Goal: Transaction & Acquisition: Book appointment/travel/reservation

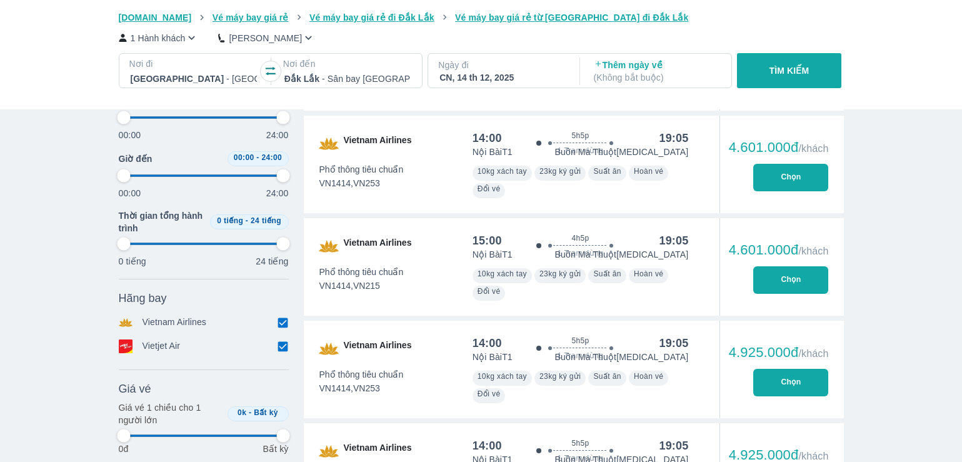
scroll to position [0, 4695]
click at [800, 71] on p "TÌM KIẾM" at bounding box center [789, 70] width 40 height 12
type input "97.9166666666667"
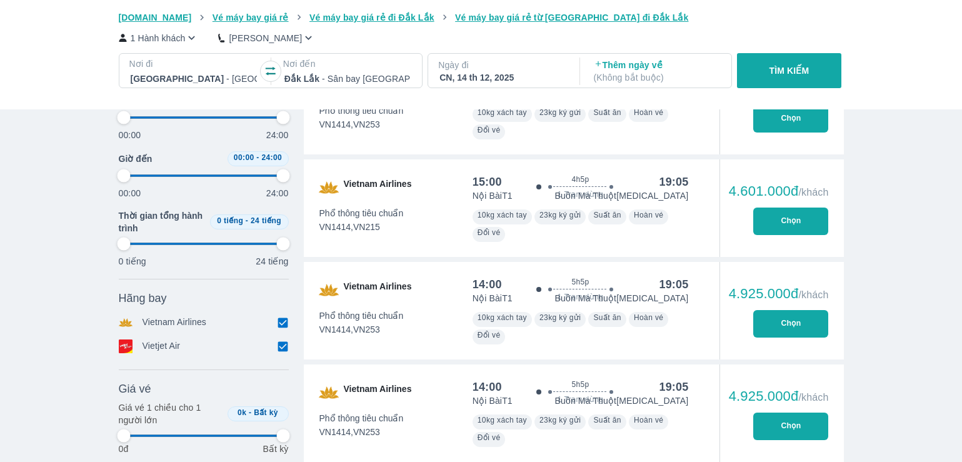
type input "97.9166666666667"
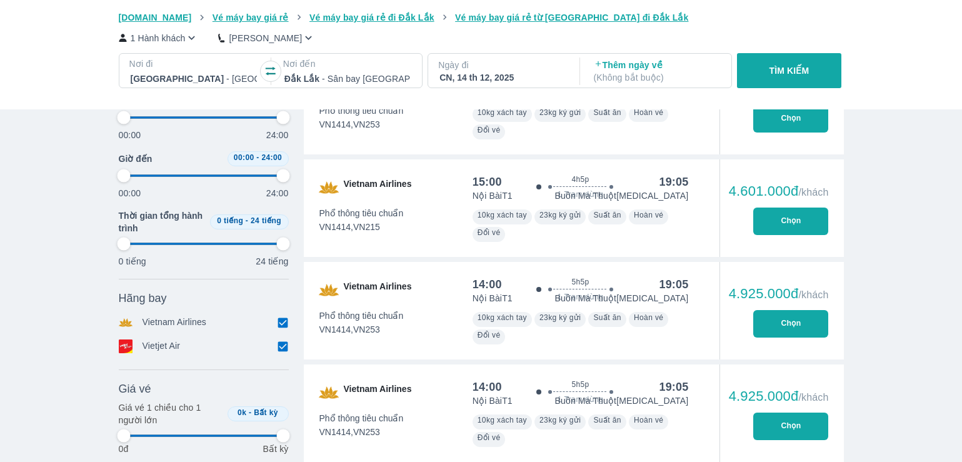
type input "97.9166666666667"
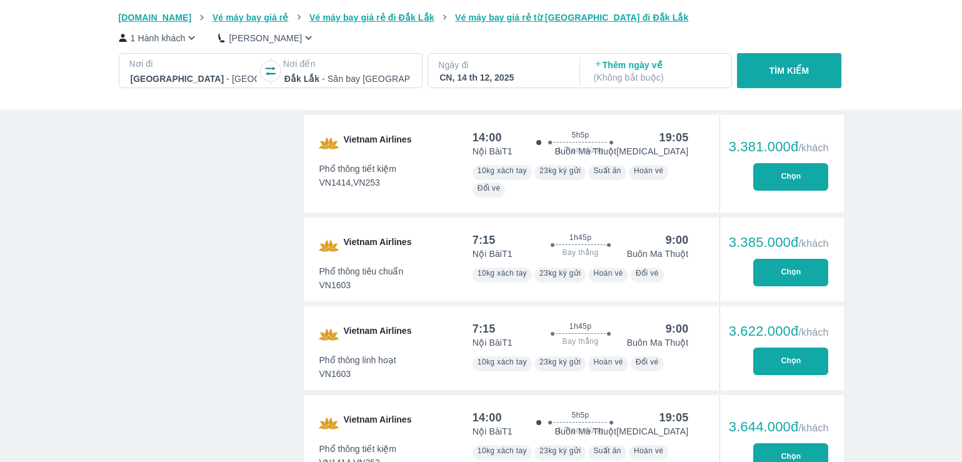
type input "97.9166666666667"
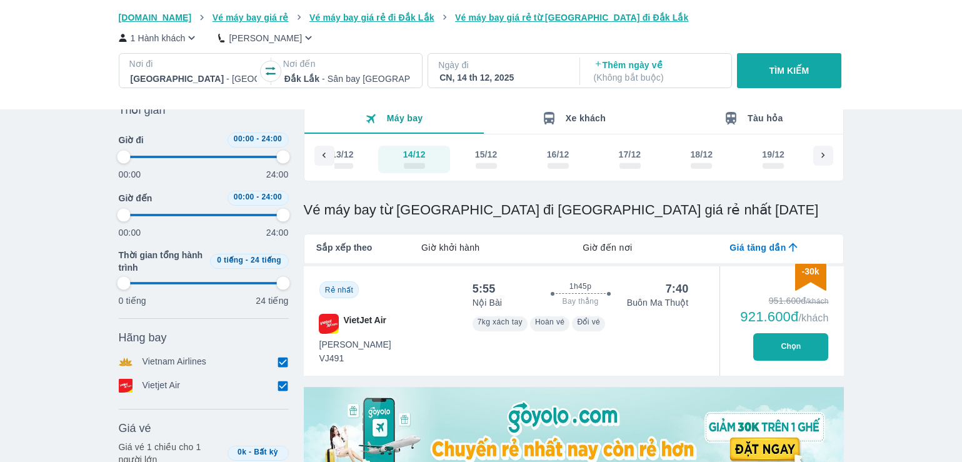
scroll to position [0, 0]
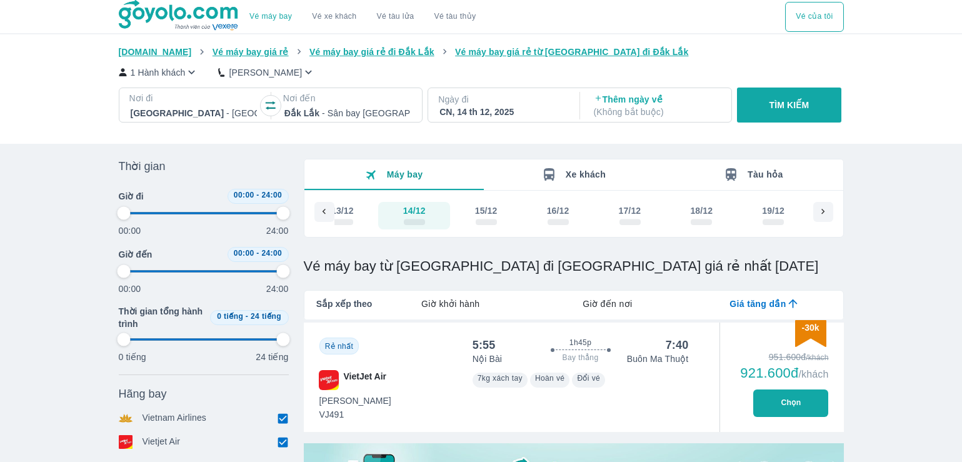
type input "97.9166666666667"
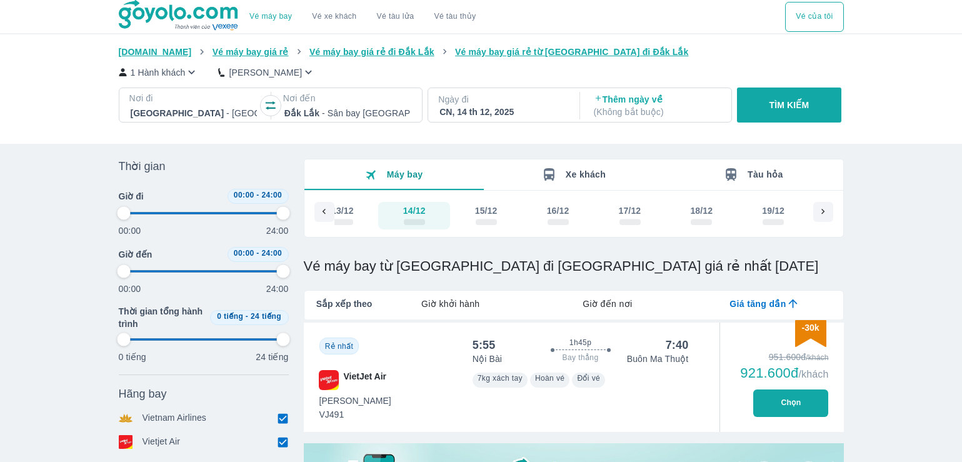
type input "97.9166666666667"
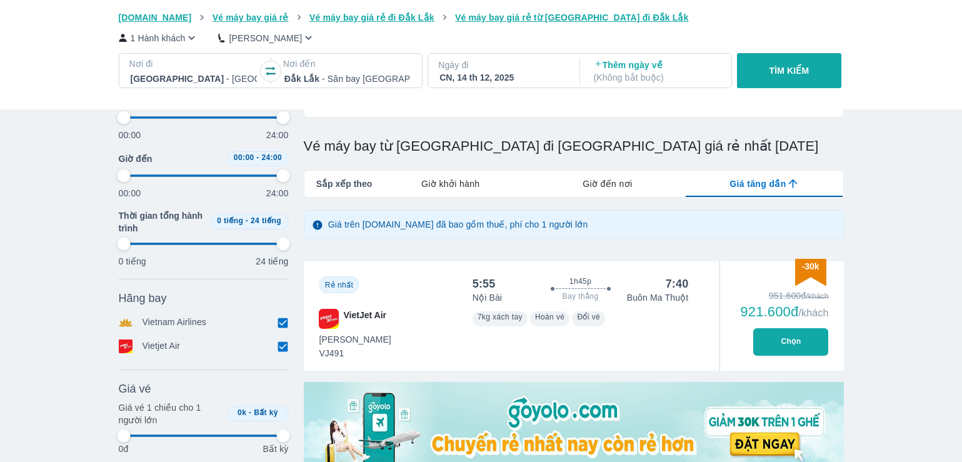
scroll to position [187, 0]
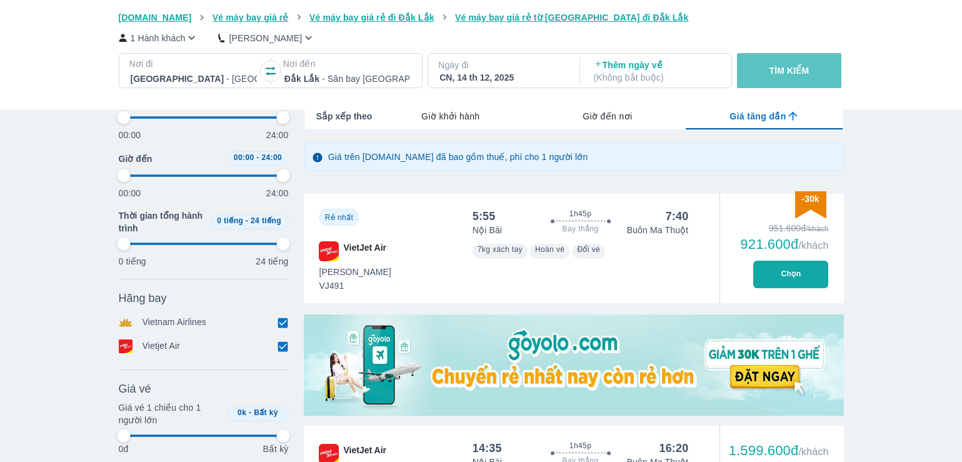
click at [801, 71] on p "TÌM KIẾM" at bounding box center [789, 70] width 40 height 12
type input "97.9166666666667"
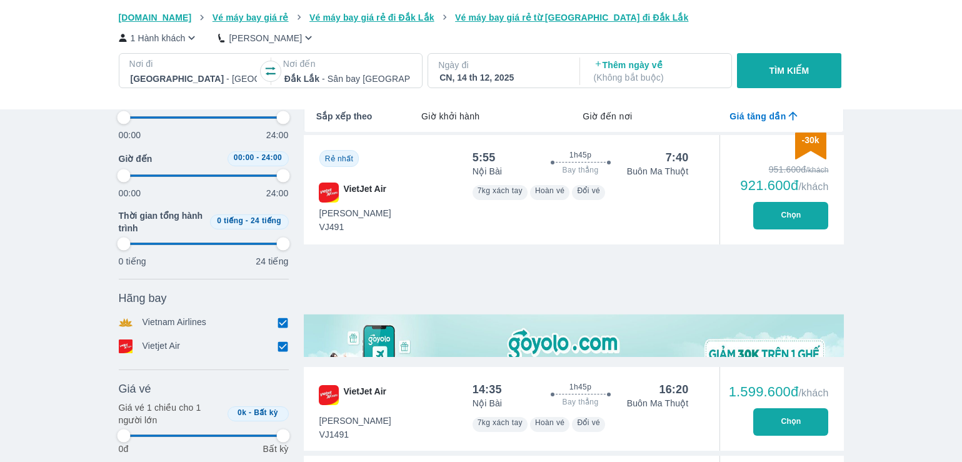
type input "97.9166666666667"
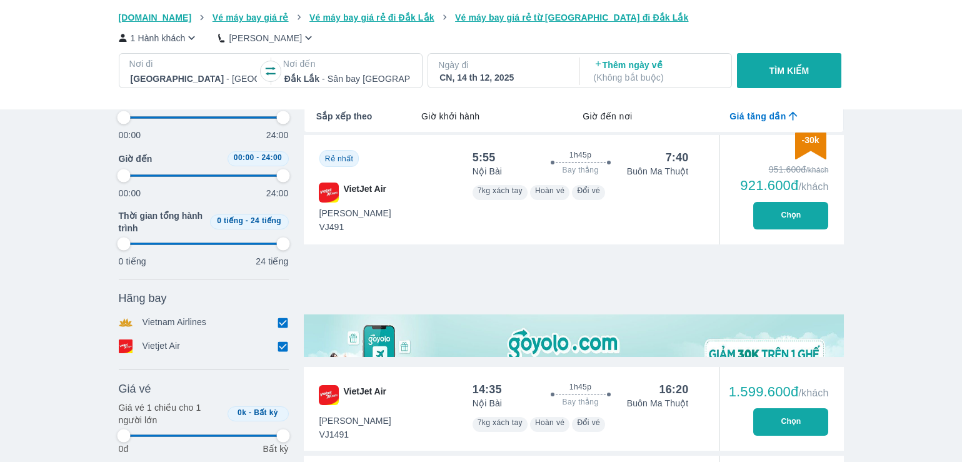
type input "97.9166666666667"
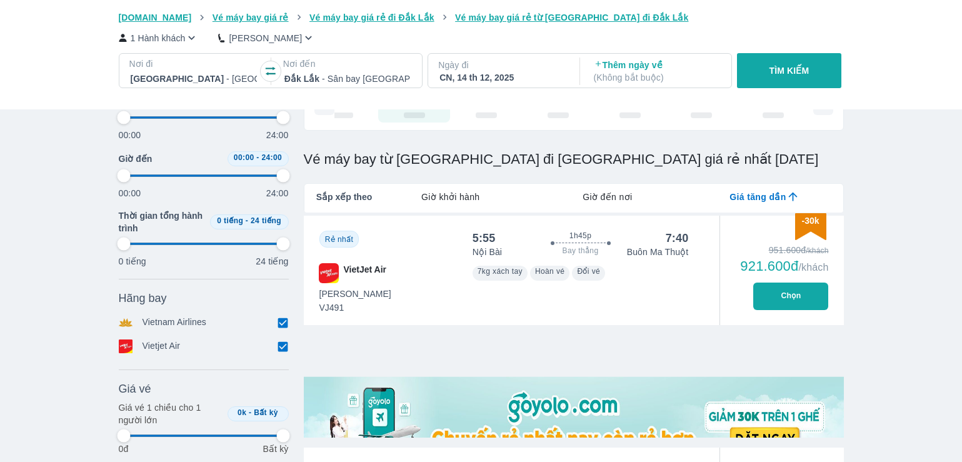
type input "97.9166666666667"
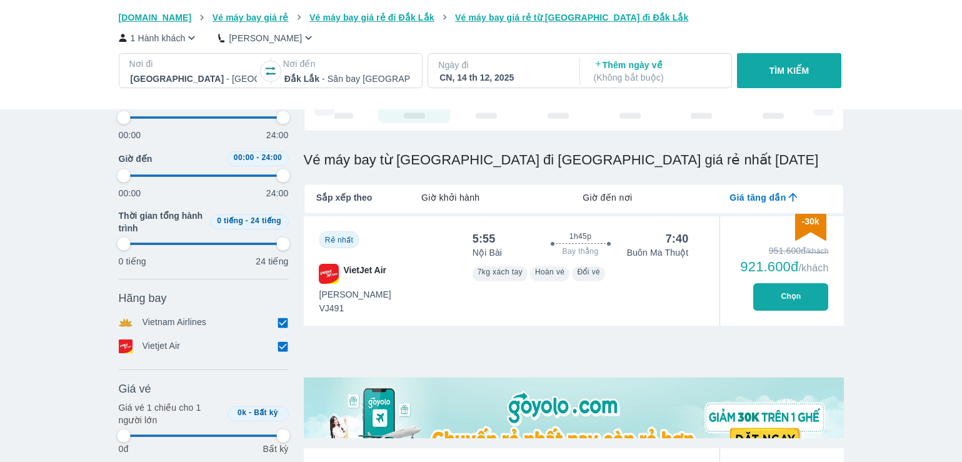
type input "97.9166666666667"
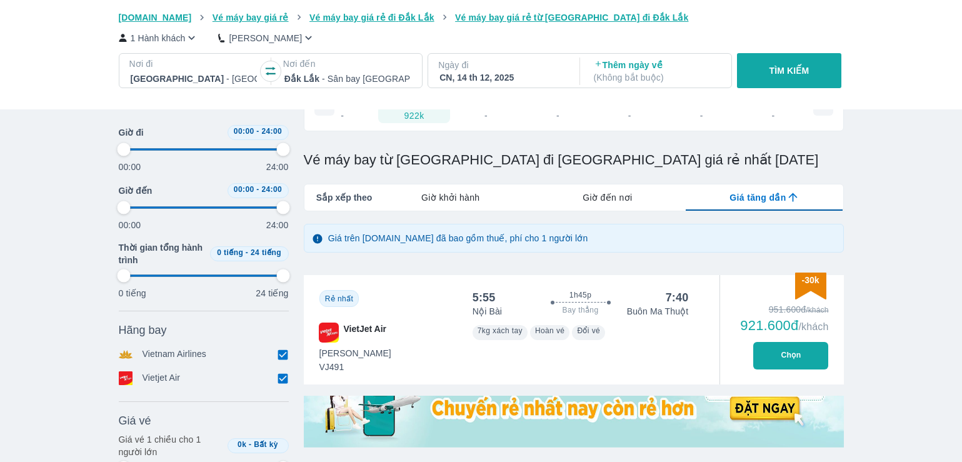
type input "97.9166666666667"
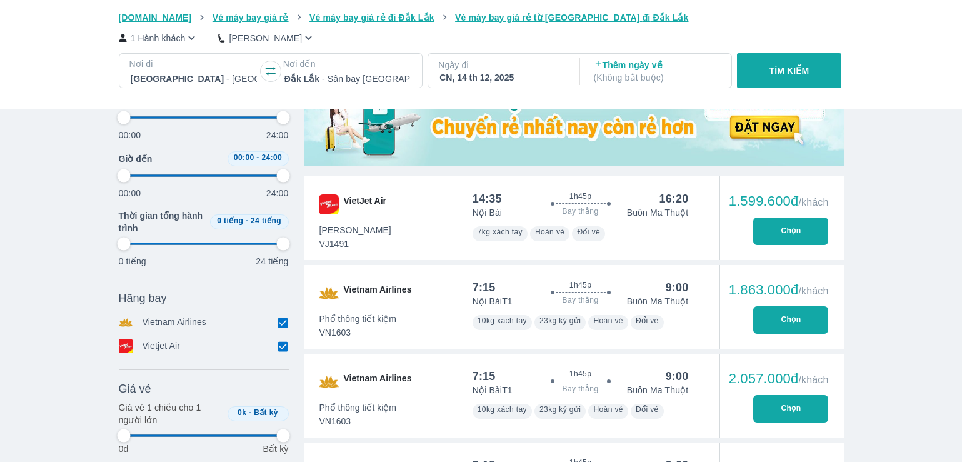
scroll to position [437, 0]
type input "97.9166666666667"
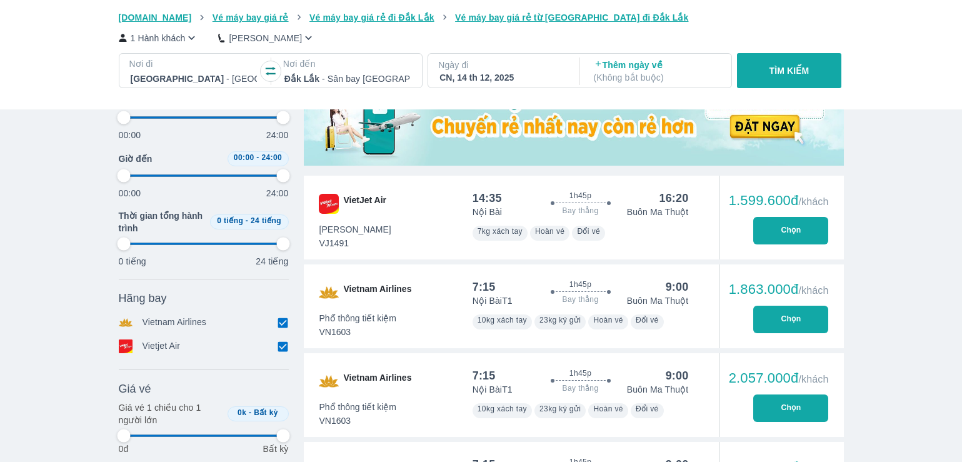
type input "97.9166666666667"
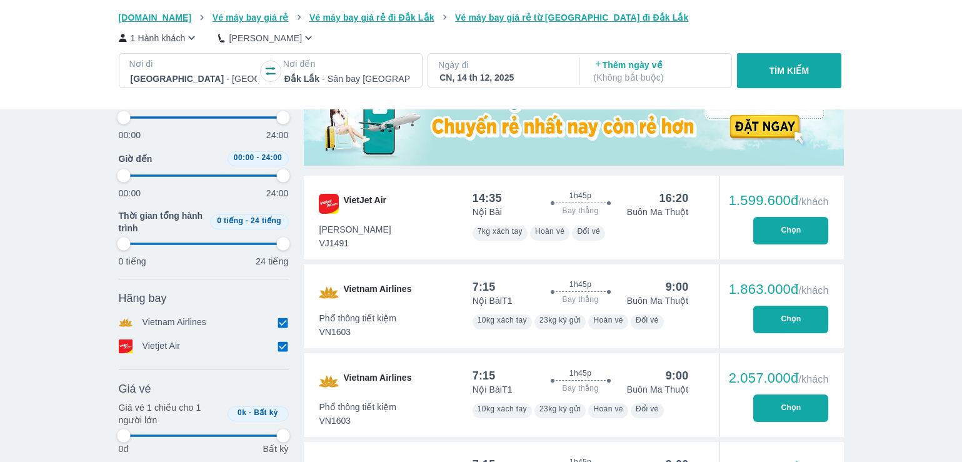
type input "97.9166666666667"
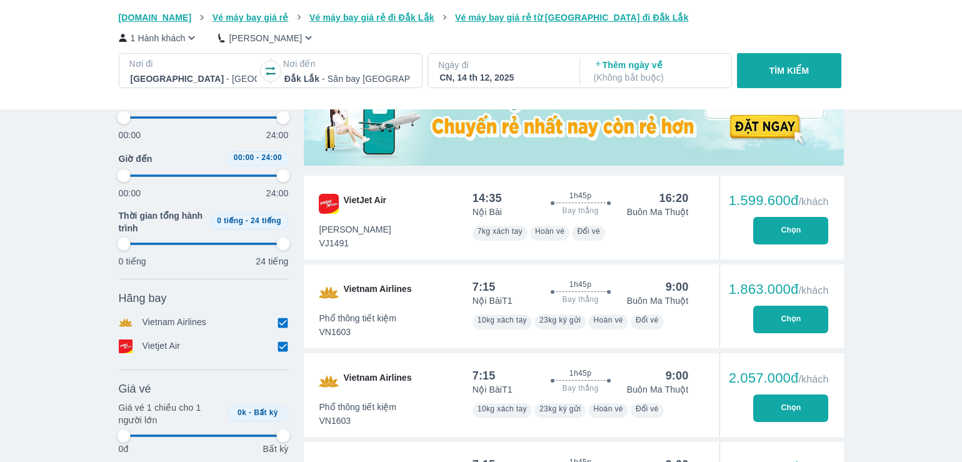
type input "97.9166666666667"
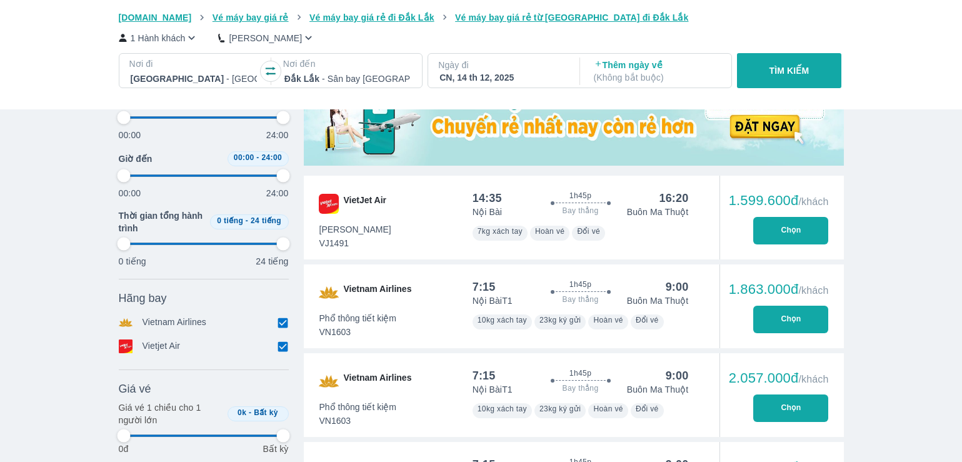
type input "97.9166666666667"
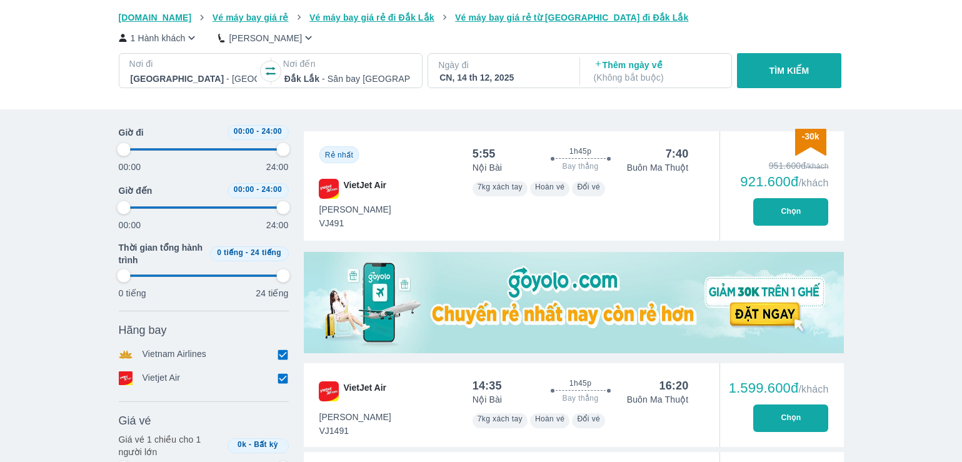
type input "97.9166666666667"
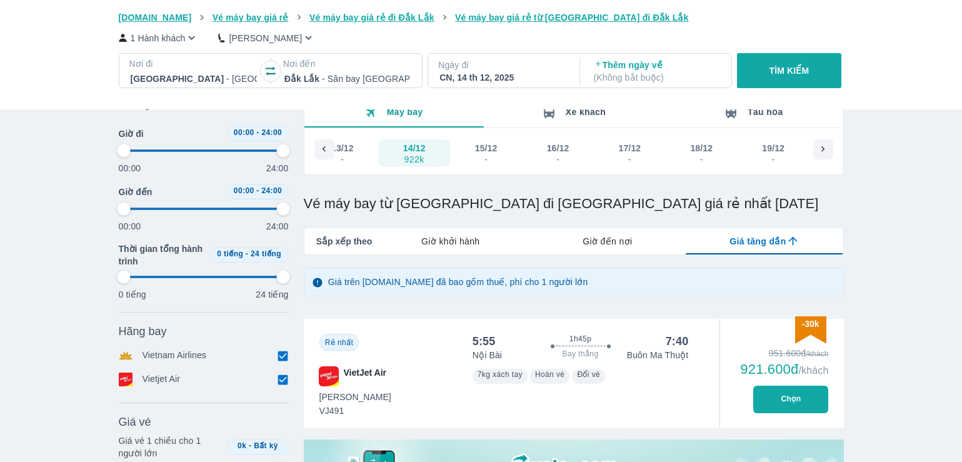
type input "97.9166666666667"
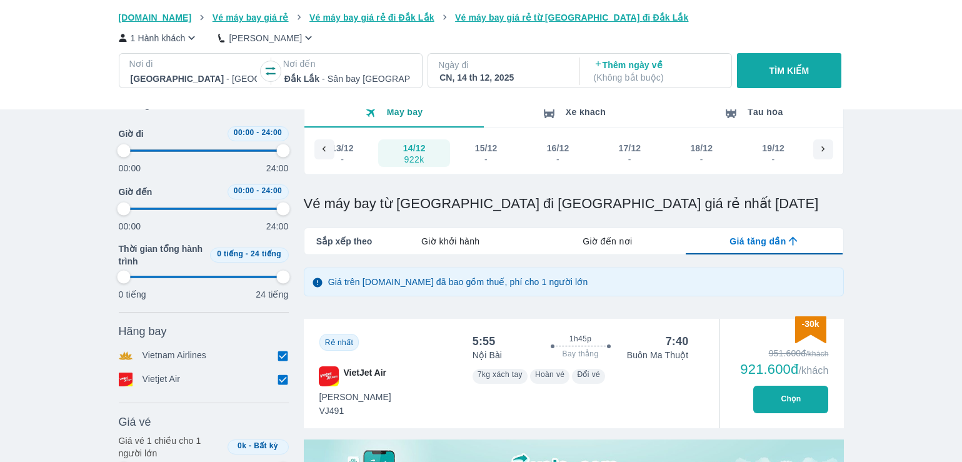
type input "97.9166666666667"
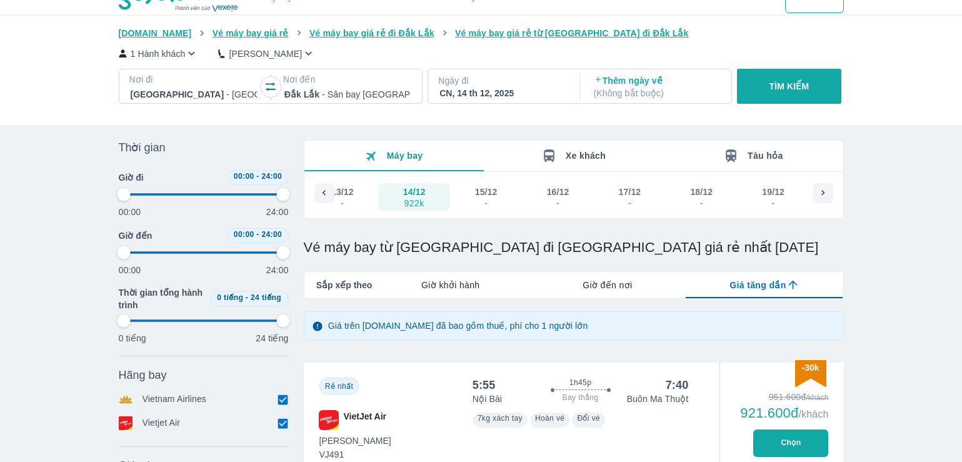
scroll to position [0, 0]
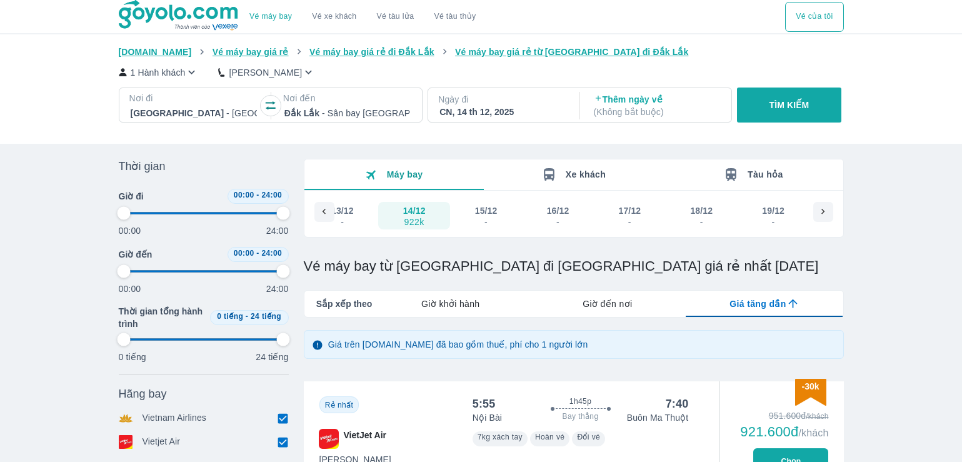
click at [487, 216] on div "15/12" at bounding box center [486, 210] width 22 height 12
type input "97.9166666666667"
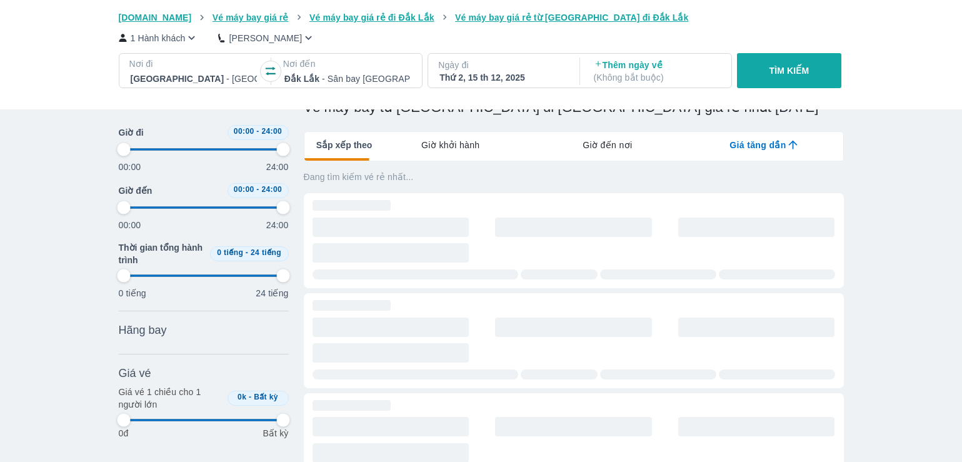
scroll to position [250, 0]
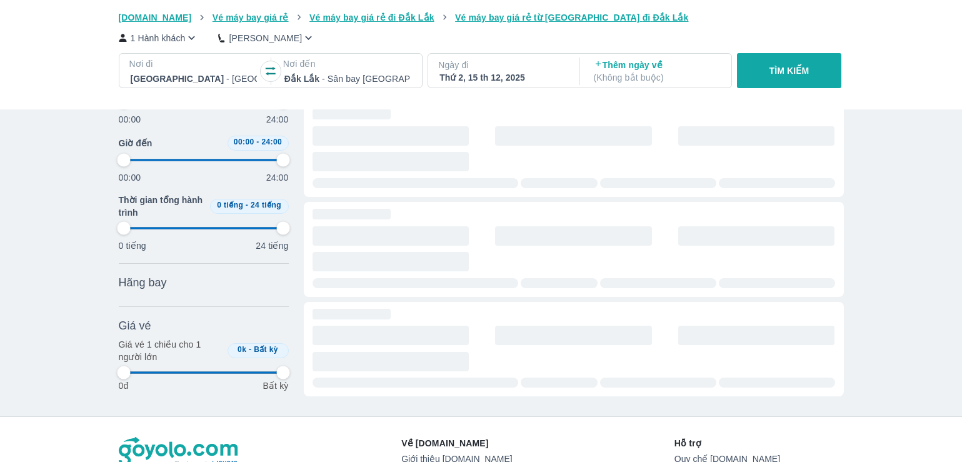
type input "97.9166666666667"
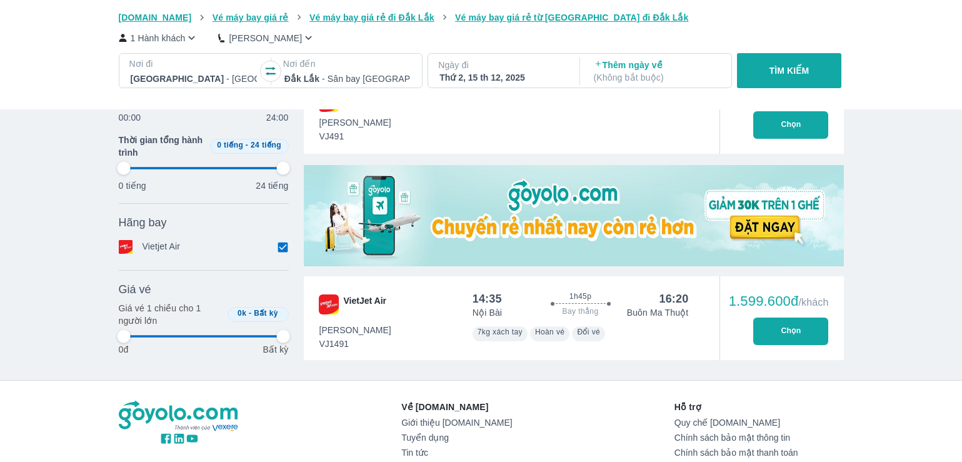
scroll to position [375, 0]
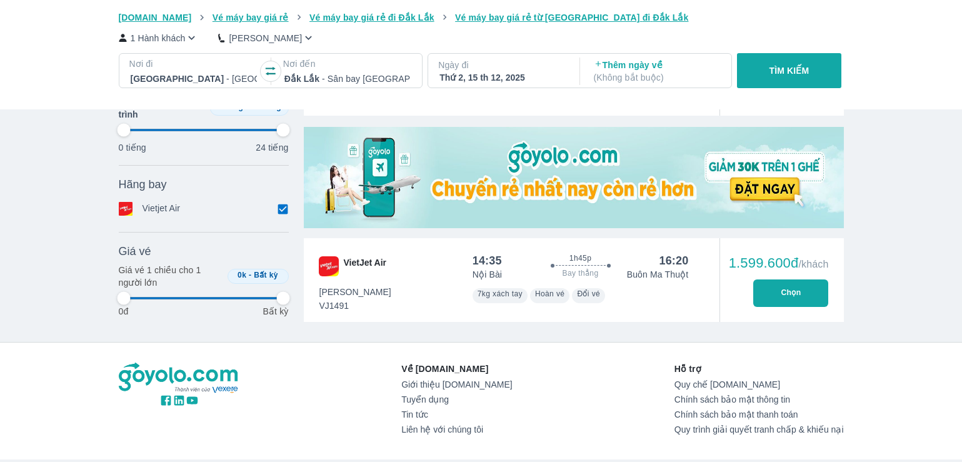
type input "97.9166666666667"
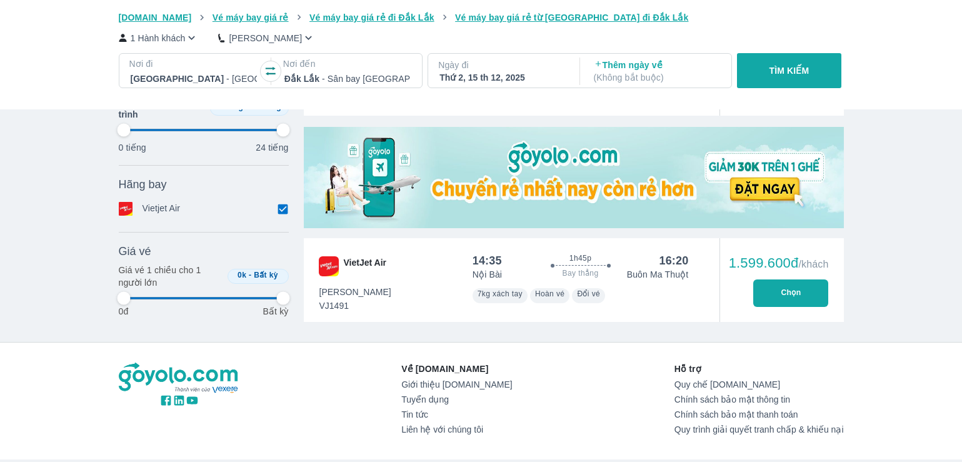
type input "97.9166666666667"
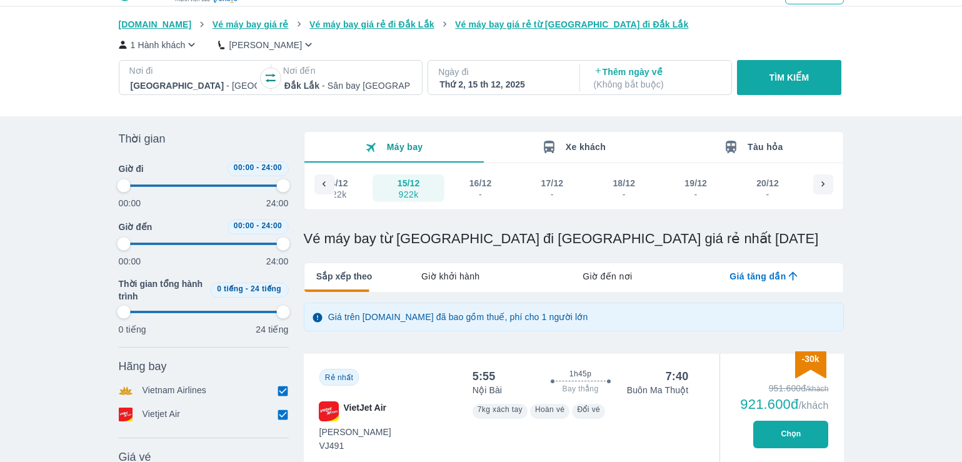
scroll to position [0, 0]
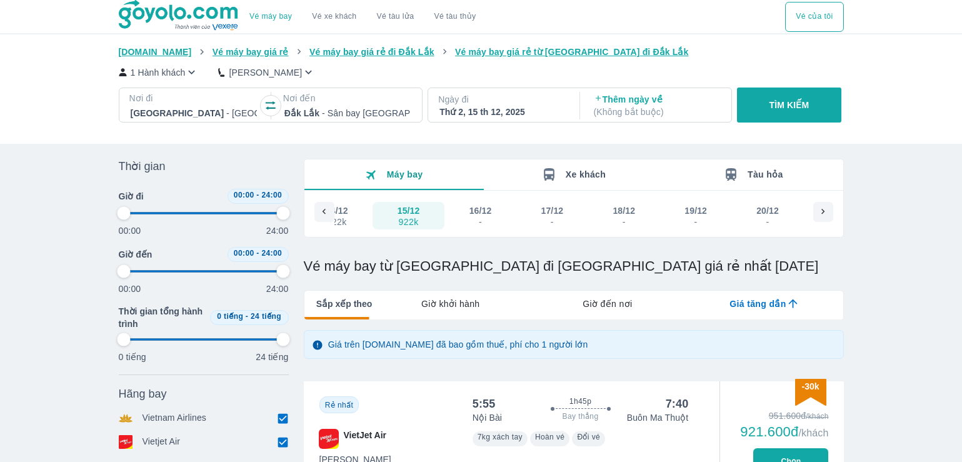
click at [262, 105] on button "button" at bounding box center [271, 106] width 20 height 20
type input "97.9166666666667"
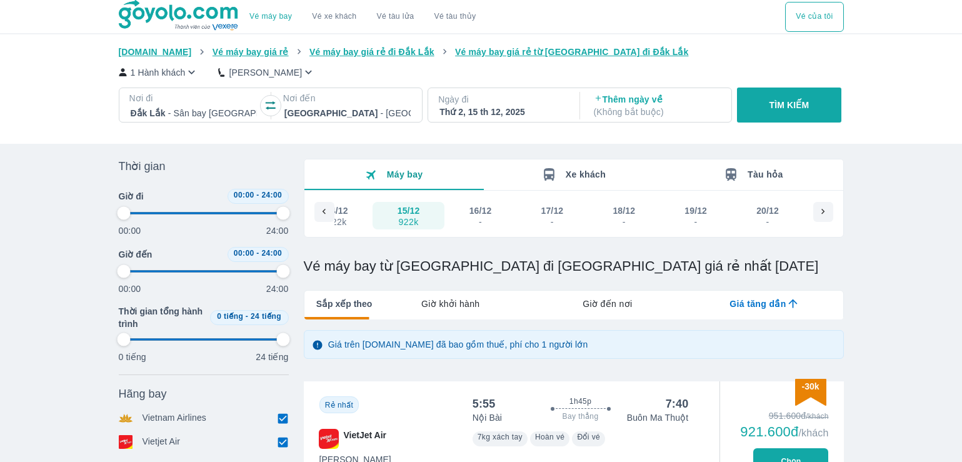
type input "97.9166666666667"
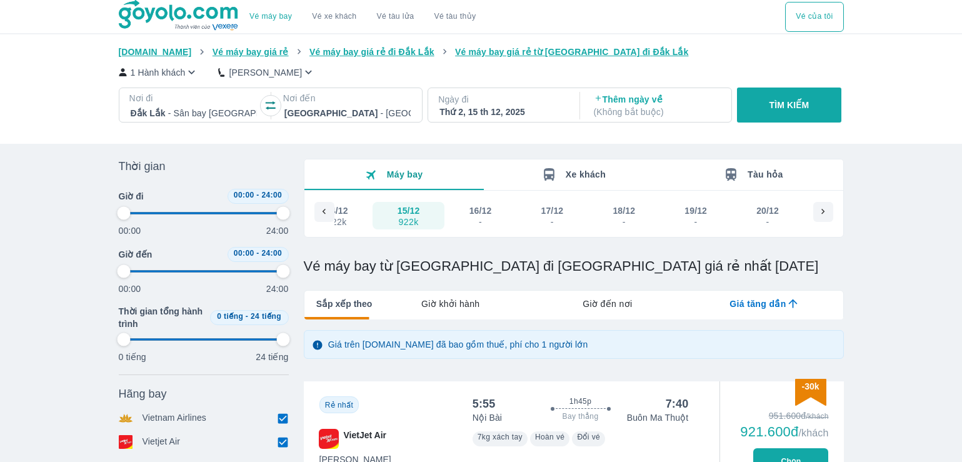
click at [782, 110] on p "TÌM KIẾM" at bounding box center [789, 105] width 40 height 12
type input "97.9166666666667"
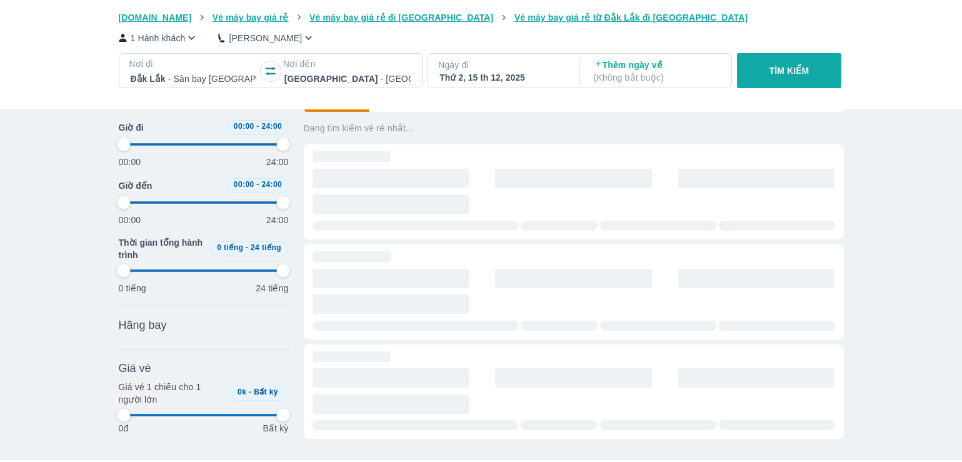
scroll to position [250, 0]
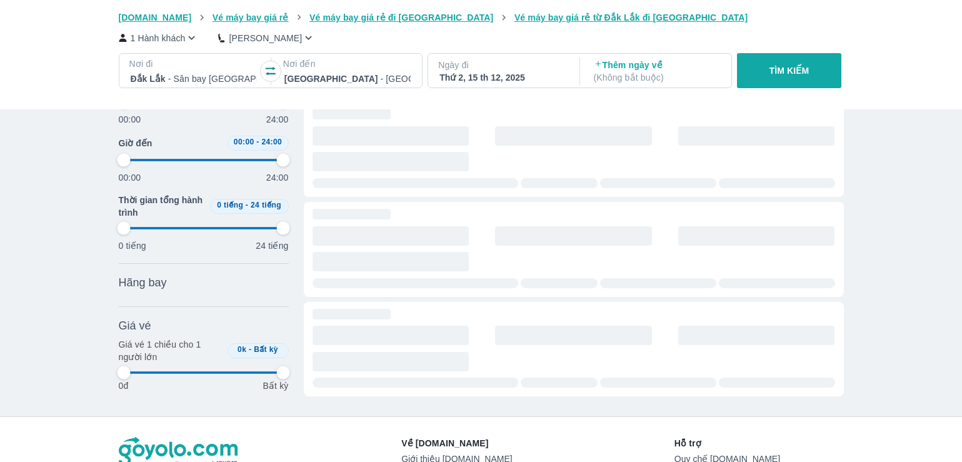
type input "97.9166666666667"
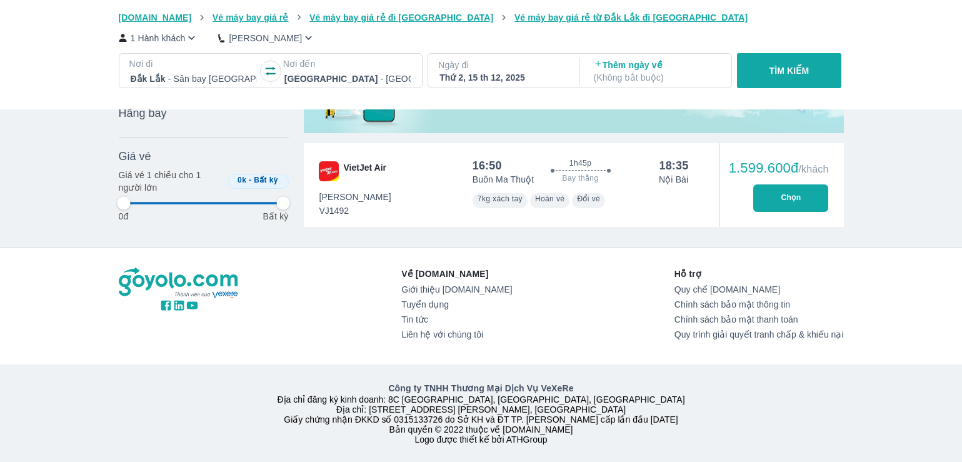
scroll to position [488, 0]
type input "97.9166666666667"
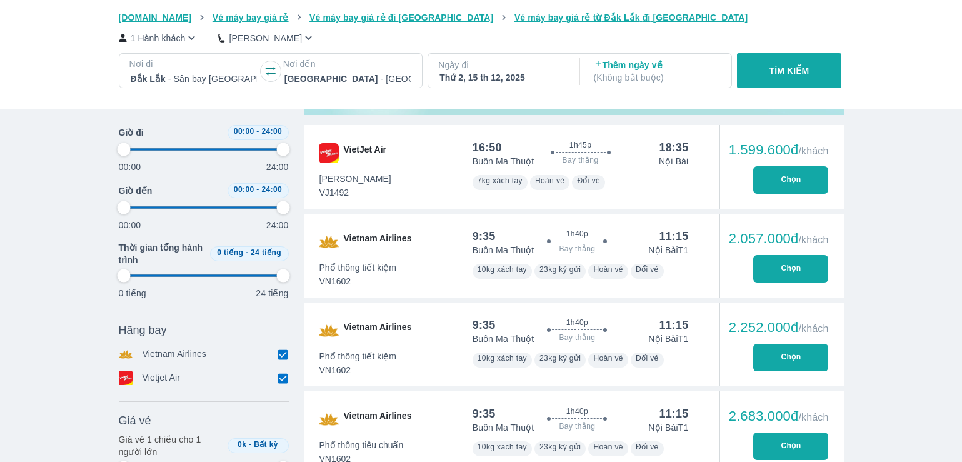
type input "97.9166666666667"
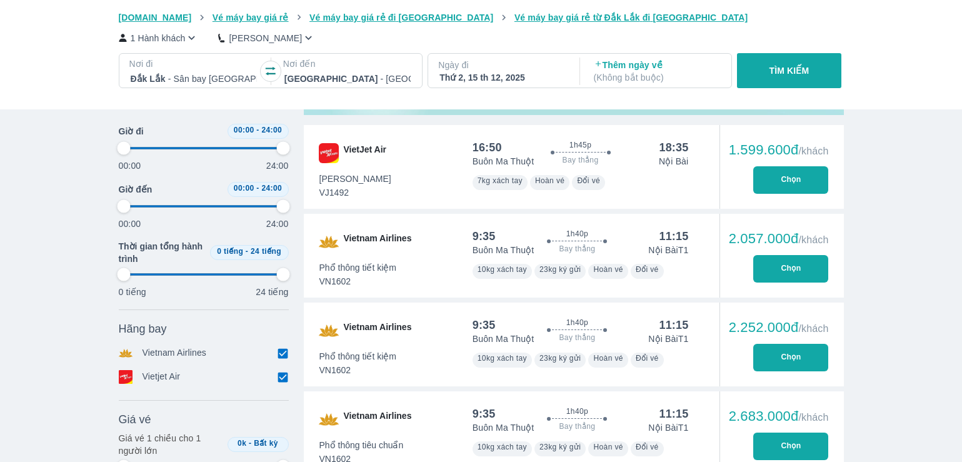
type input "97.9166666666667"
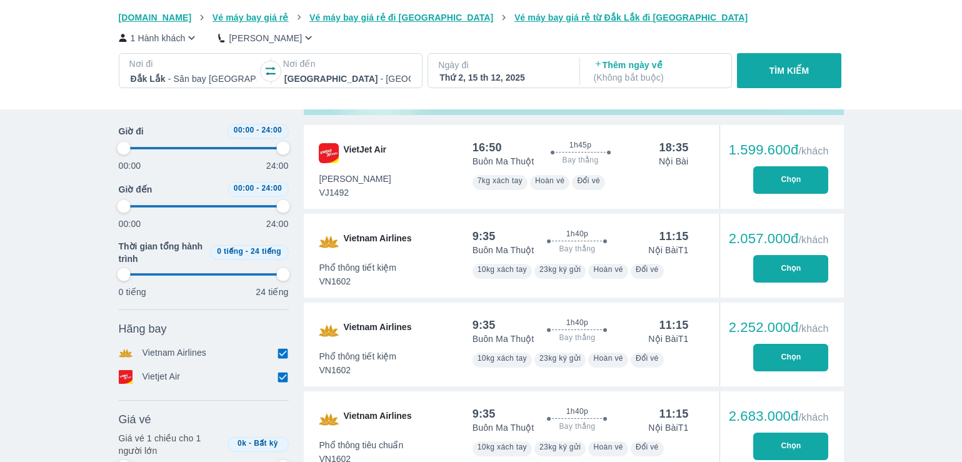
type input "97.9166666666667"
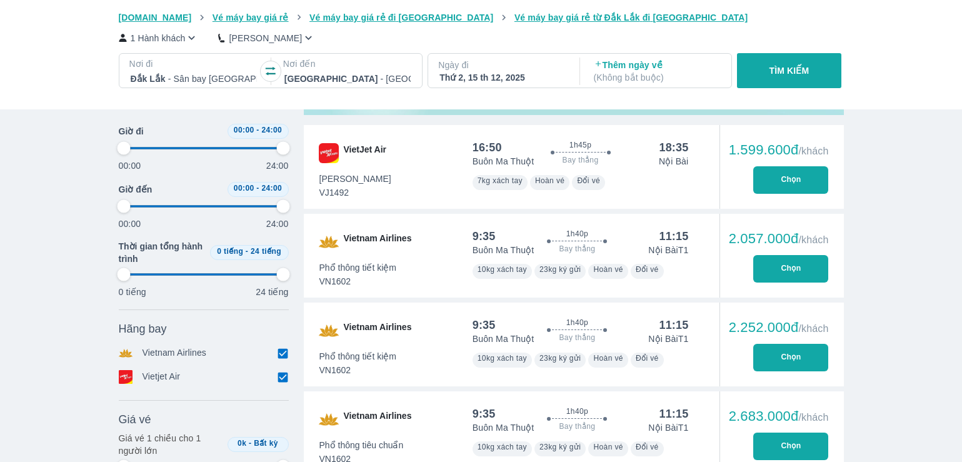
type input "97.9166666666667"
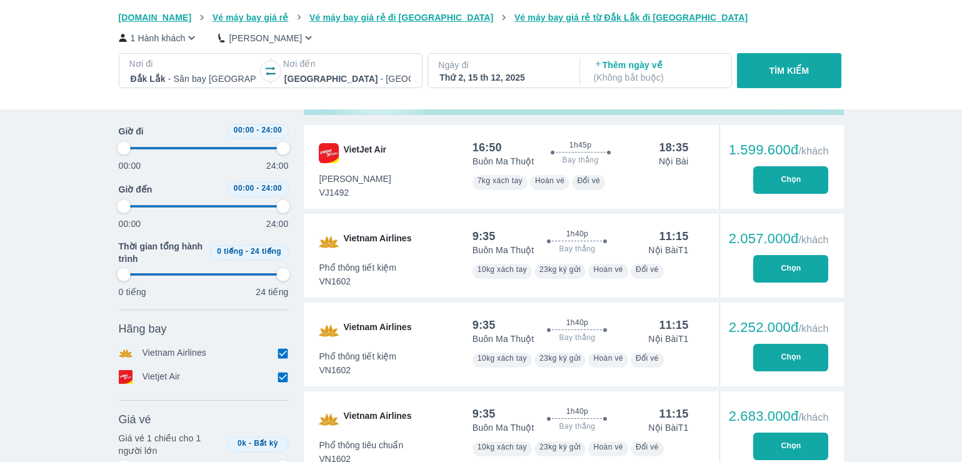
type input "97.9166666666667"
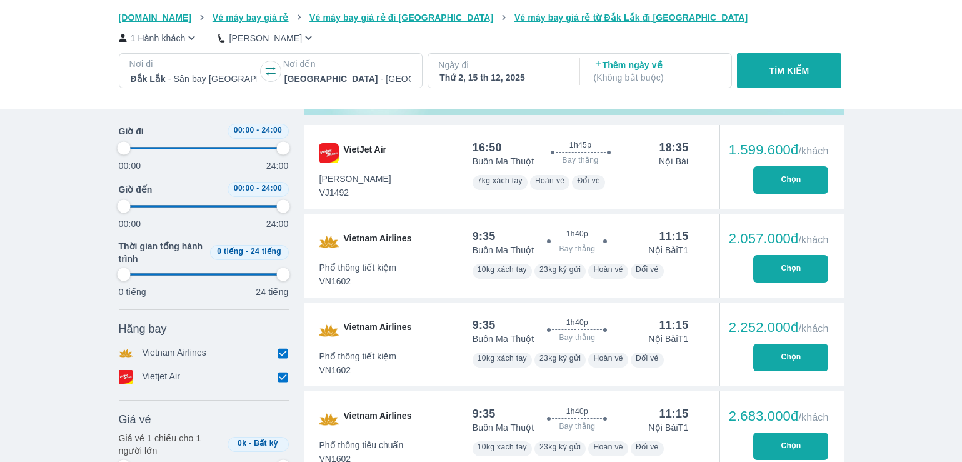
type input "97.9166666666667"
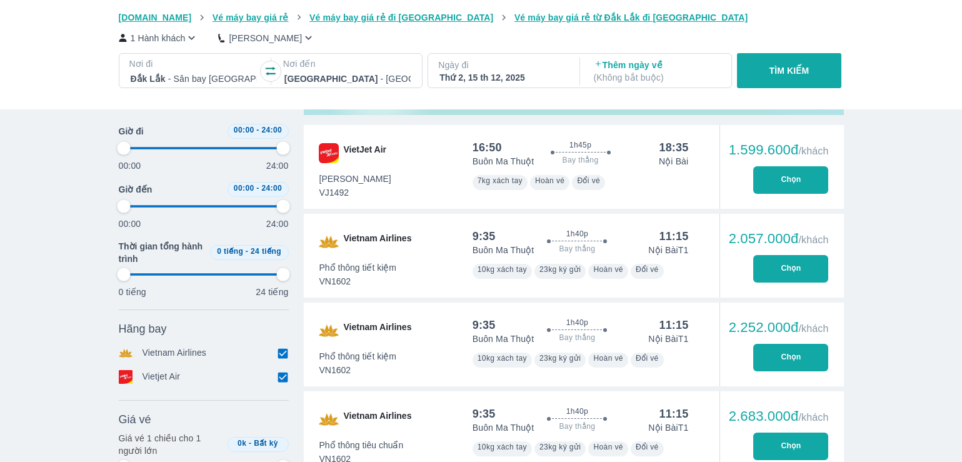
type input "97.9166666666667"
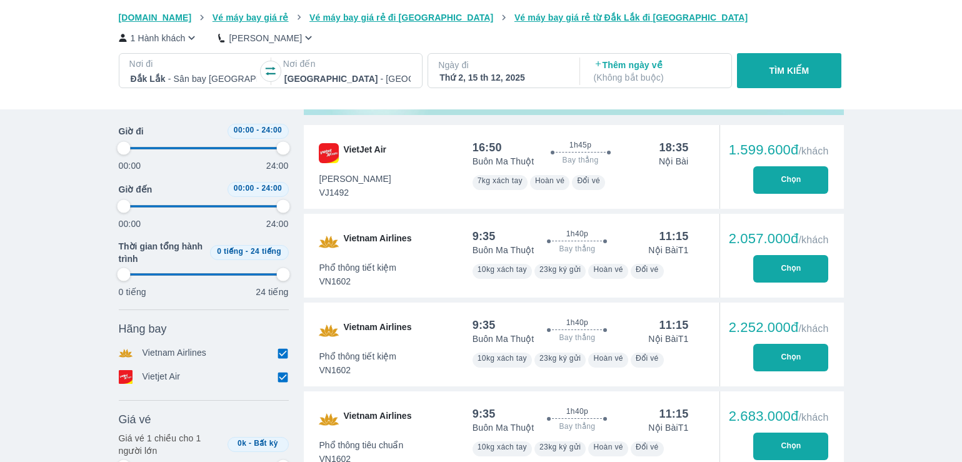
type input "97.9166666666667"
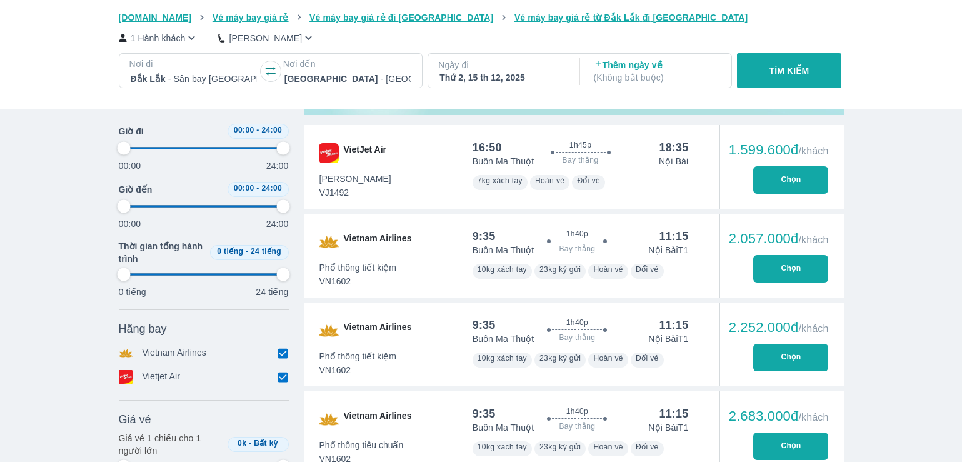
type input "97.9166666666667"
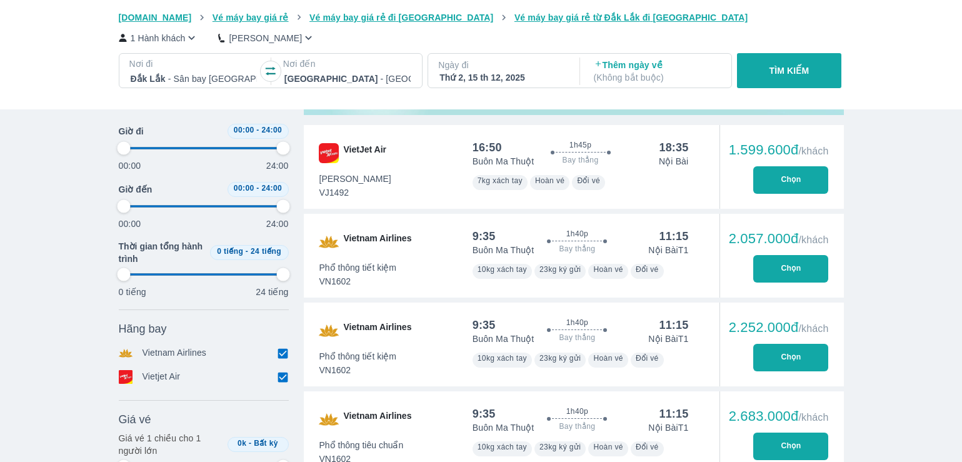
type input "97.9166666666667"
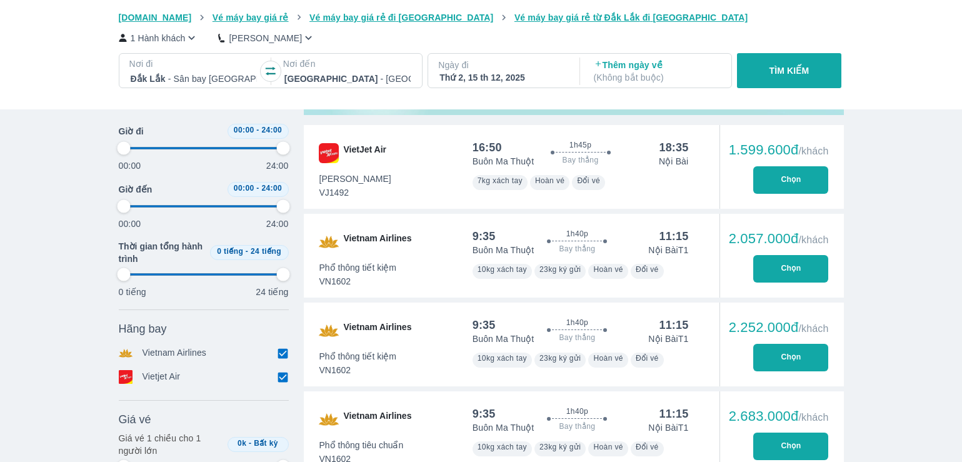
type input "97.9166666666667"
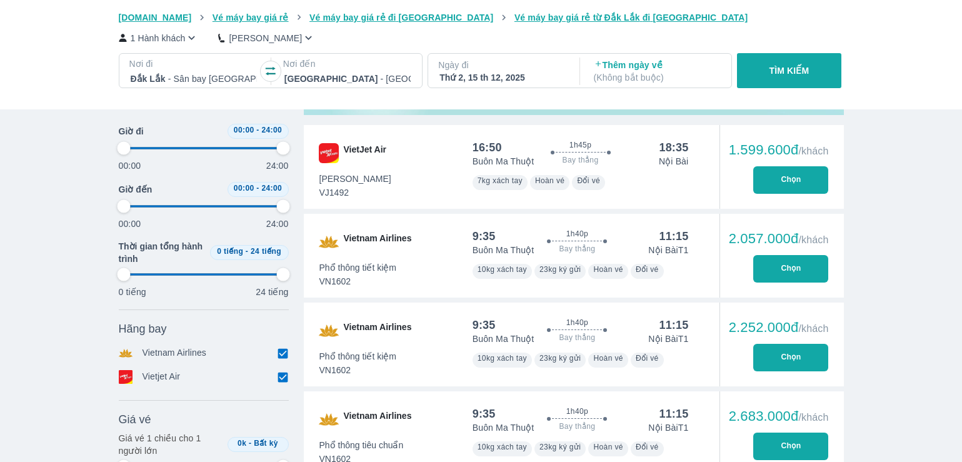
type input "97.9166666666667"
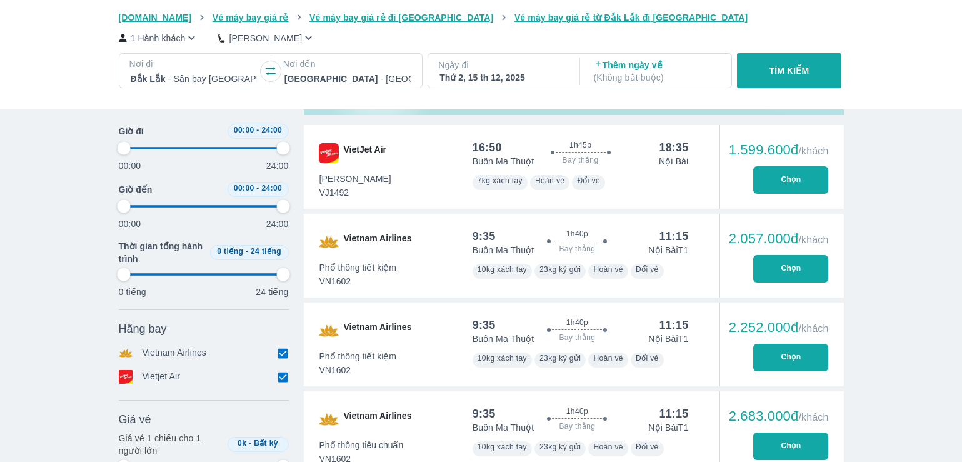
type input "97.9166666666667"
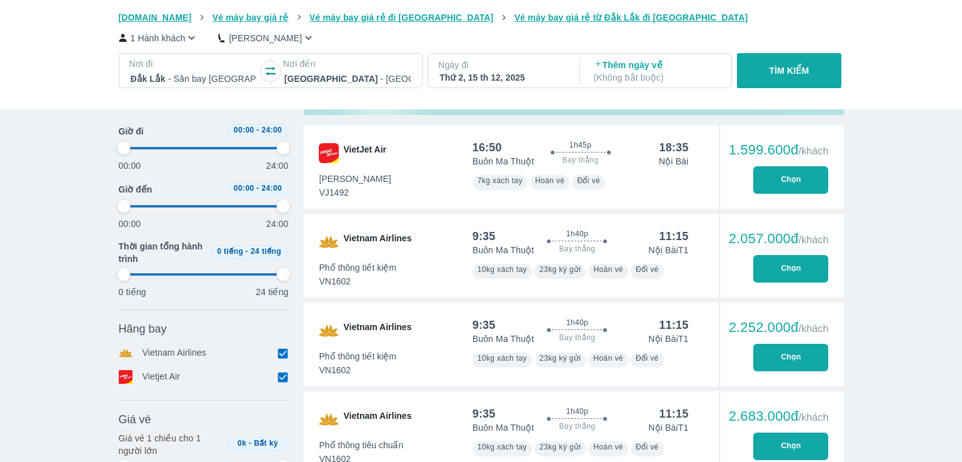
type input "97.9166666666667"
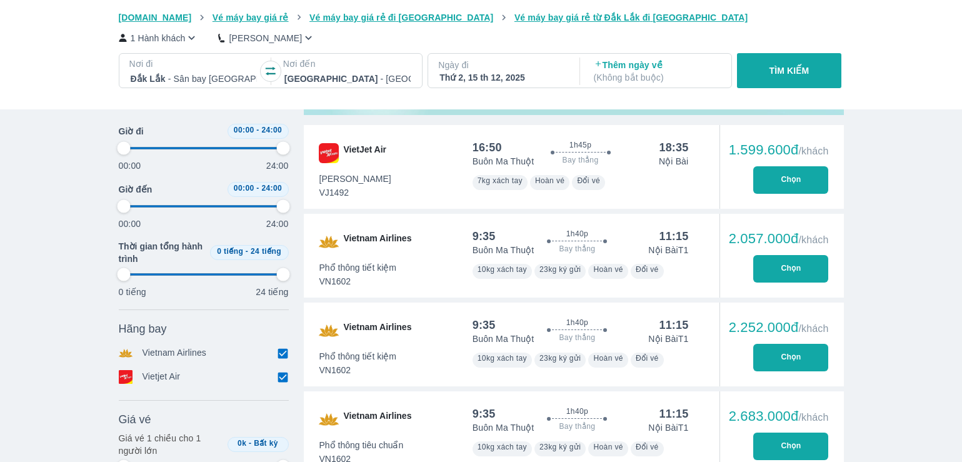
type input "97.9166666666667"
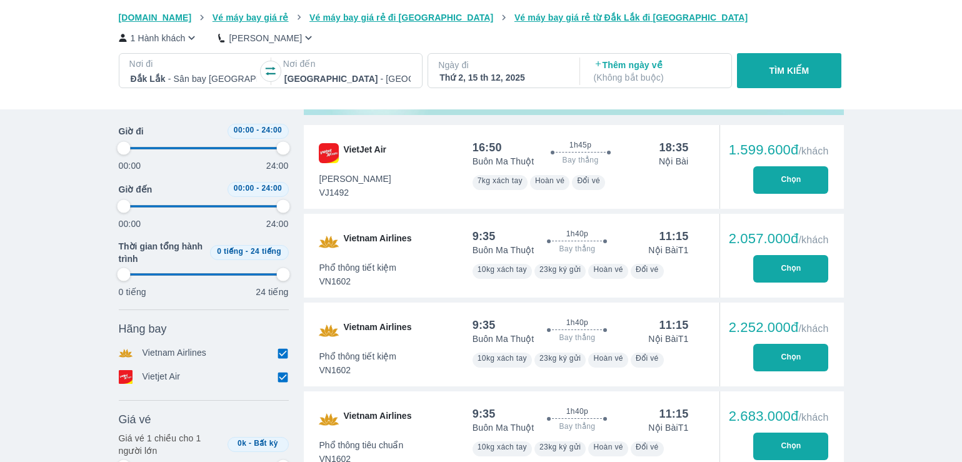
type input "97.9166666666667"
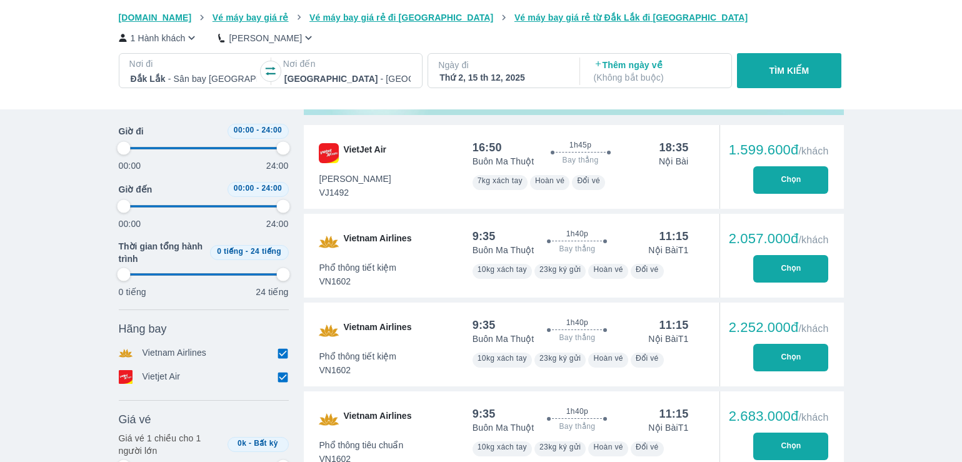
type input "97.9166666666667"
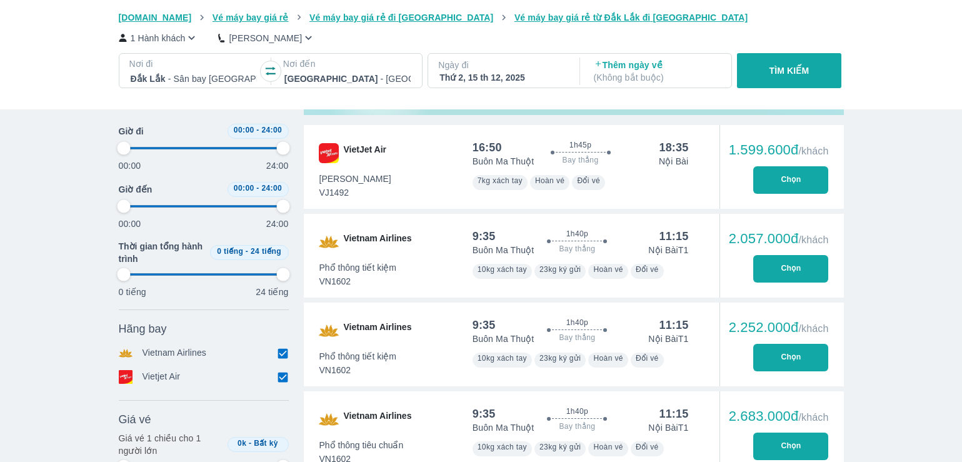
type input "97.9166666666667"
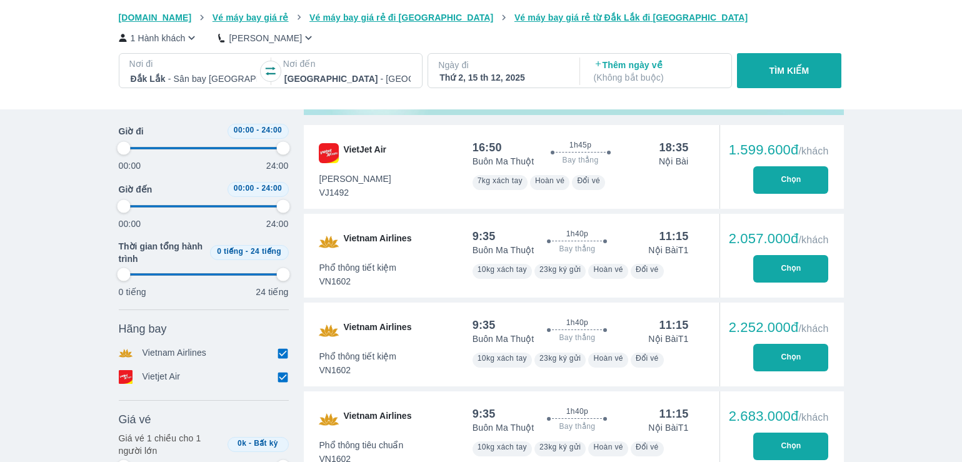
type input "97.9166666666667"
